Goal: Communication & Community: Answer question/provide support

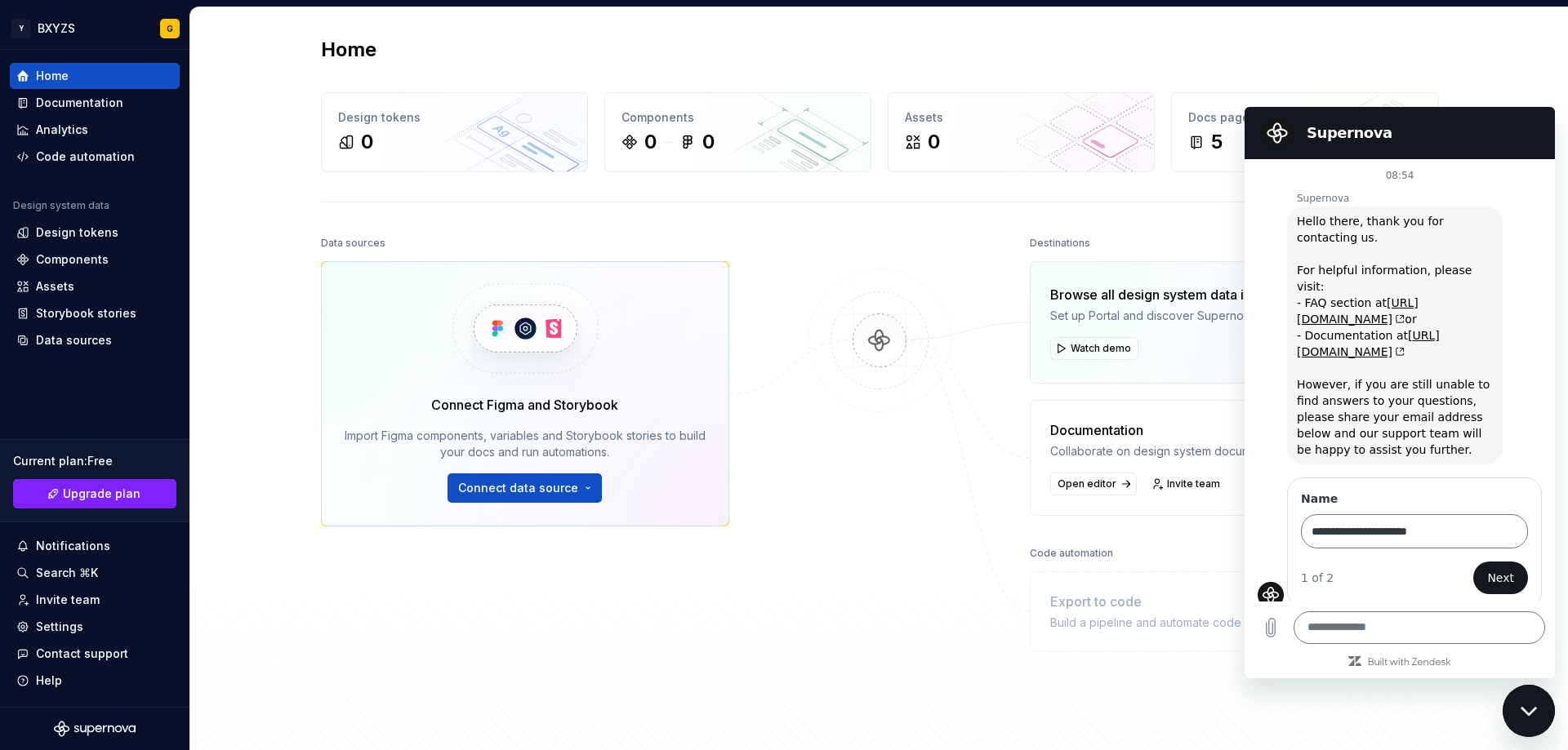
scroll to position [65, 0]
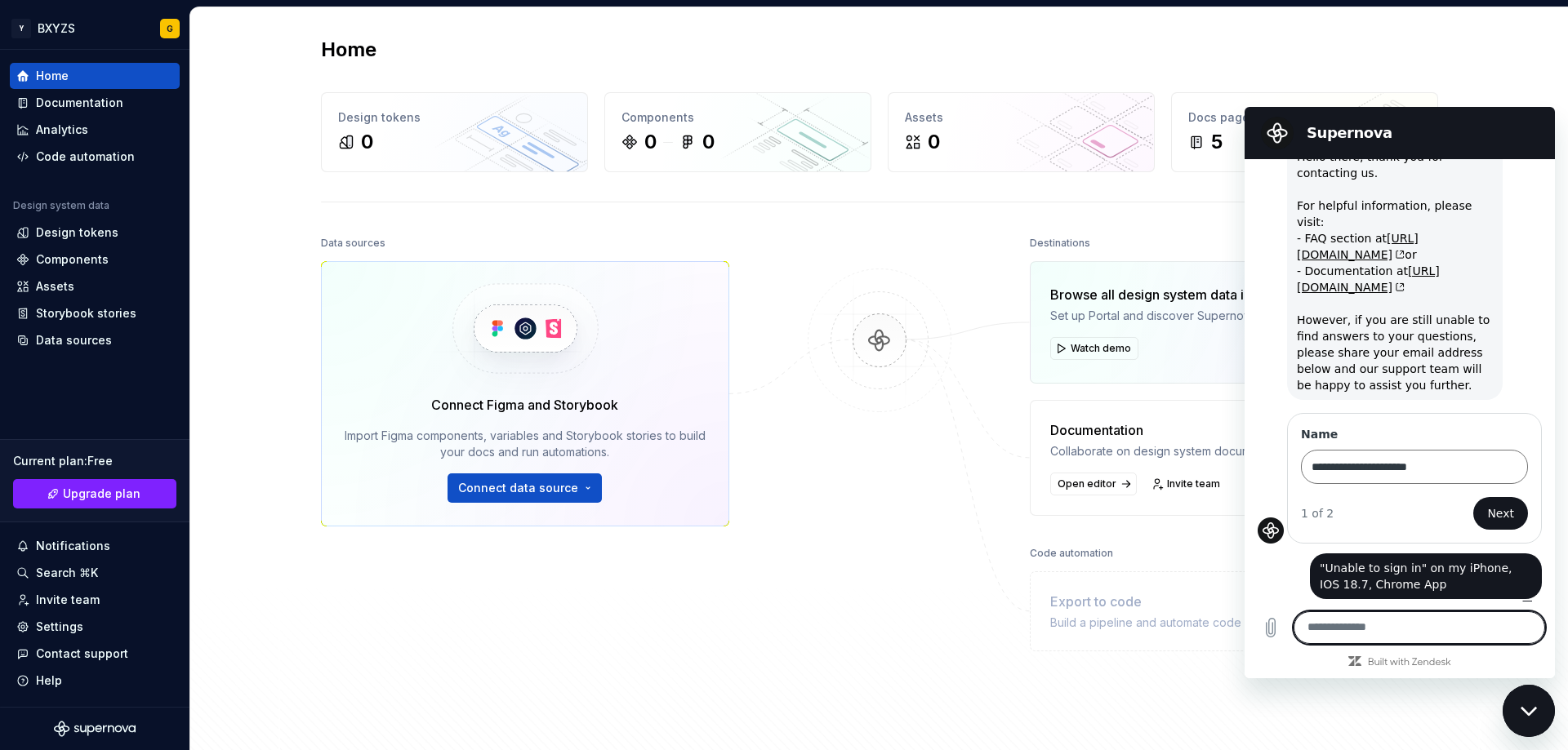
click at [1365, 630] on textarea at bounding box center [1419, 628] width 251 height 32
type textarea "********"
click at [1536, 630] on icon "Send message" at bounding box center [1530, 627] width 15 height 18
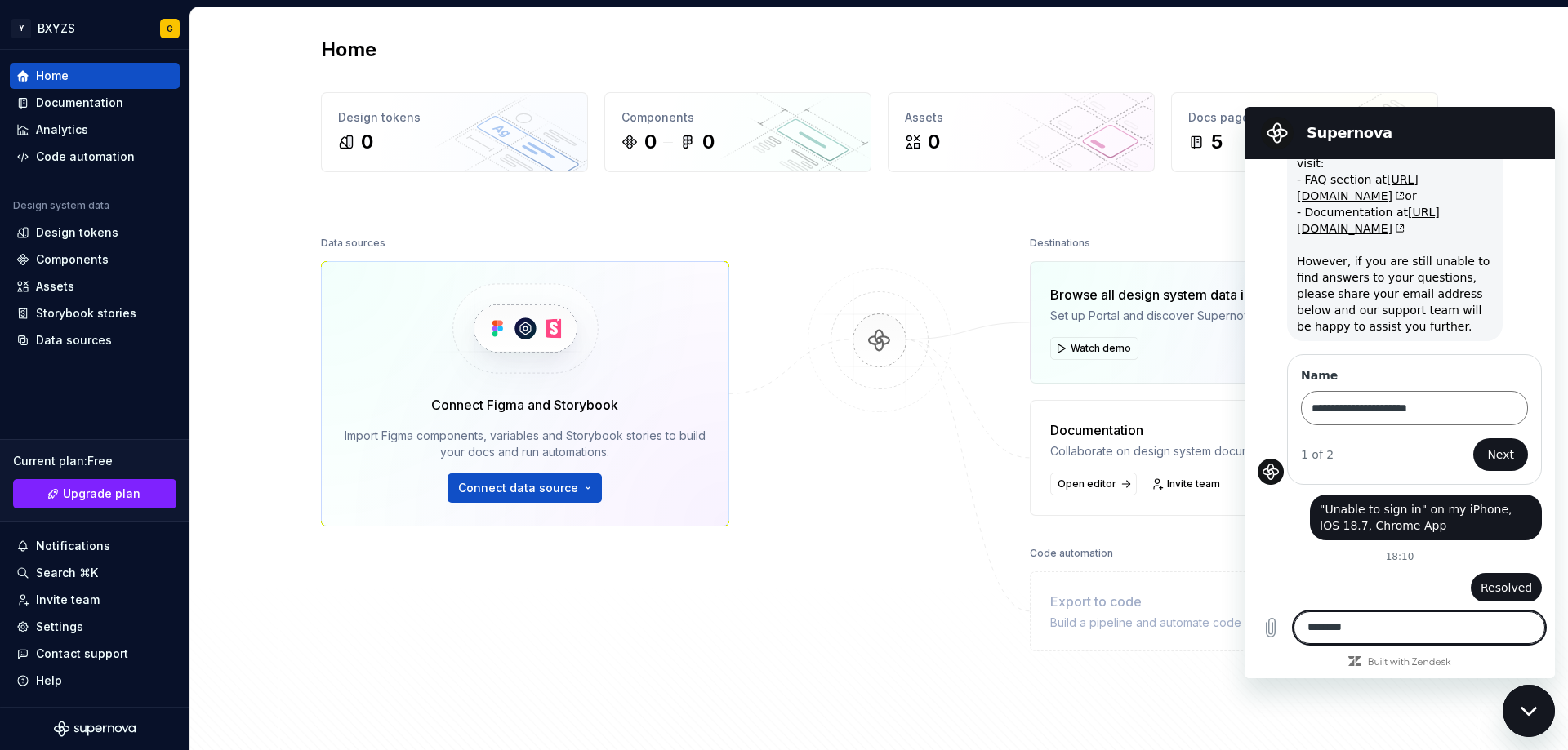
scroll to position [126, 0]
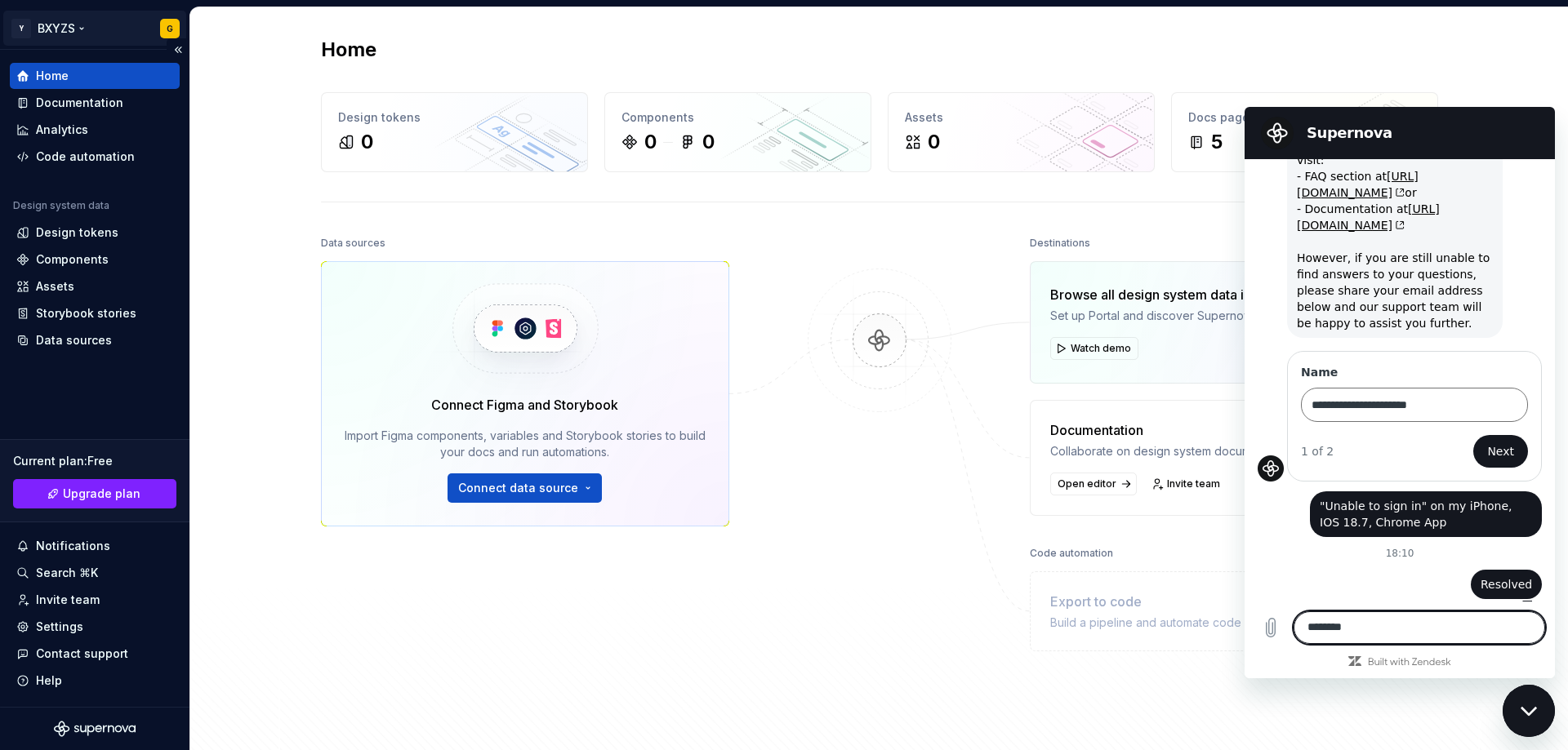
click at [47, 29] on html "Y BXYZS G Home Documentation Analytics Code automation Design system data Desig…" at bounding box center [784, 375] width 1568 height 750
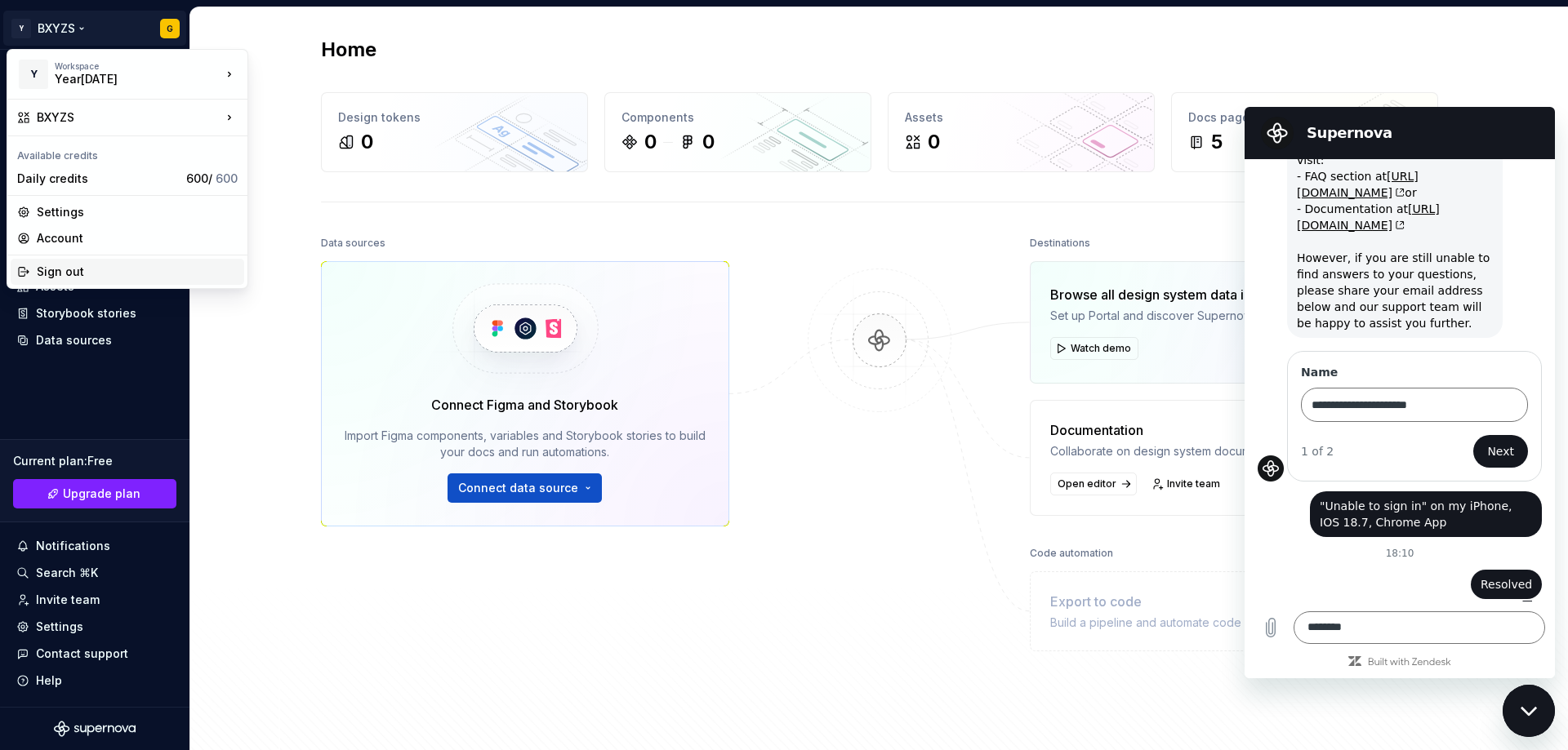
click at [55, 272] on div "Sign out" at bounding box center [137, 272] width 201 height 16
